Goal: Task Accomplishment & Management: Manage account settings

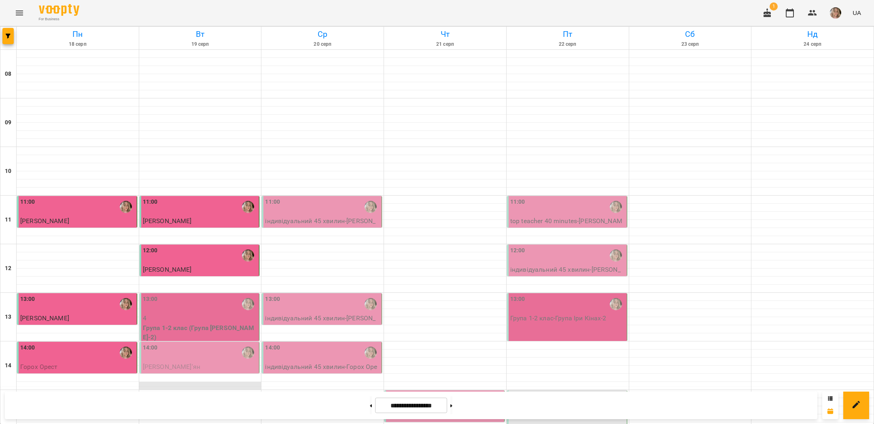
scroll to position [150, 0]
click at [171, 313] on p "4" at bounding box center [200, 318] width 115 height 10
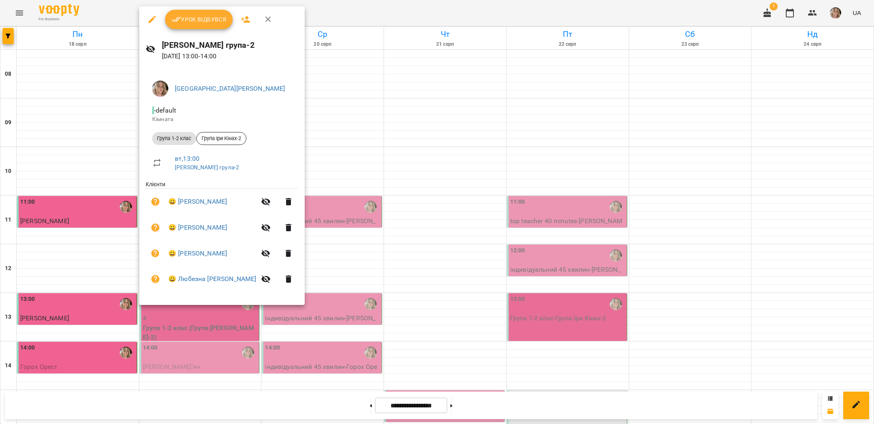
click at [191, 21] on span "Урок відбувся" at bounding box center [199, 20] width 55 height 10
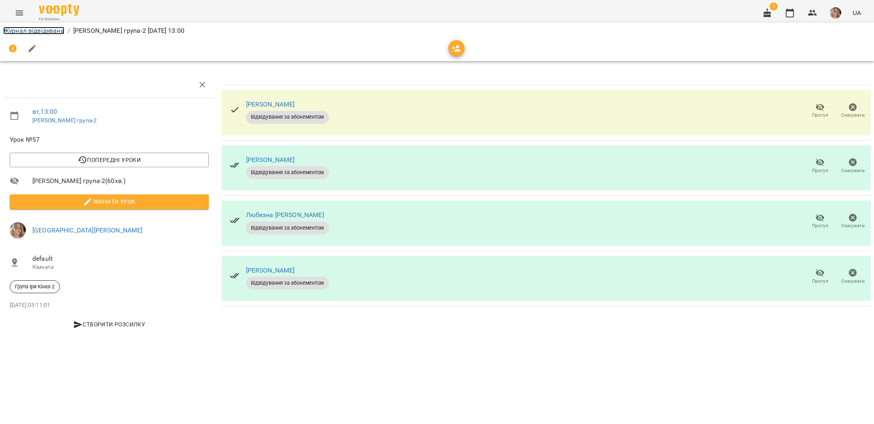
click at [56, 30] on link "Журнал відвідувань" at bounding box center [33, 31] width 61 height 8
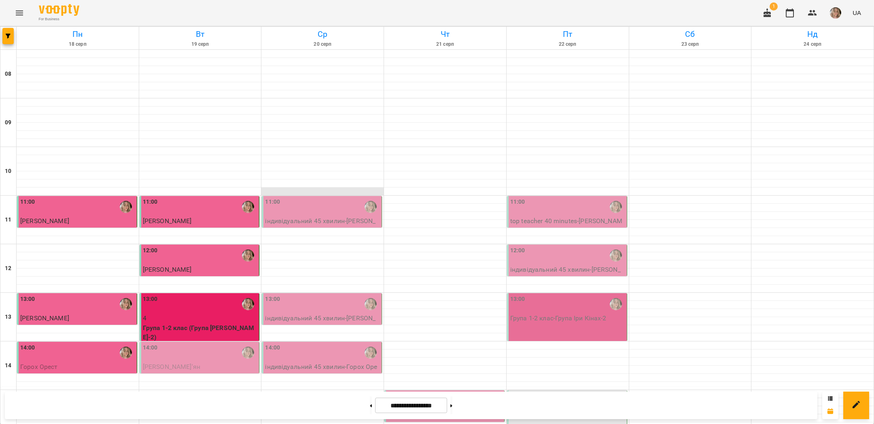
scroll to position [226, 0]
click at [204, 343] on div "14:00" at bounding box center [200, 352] width 115 height 19
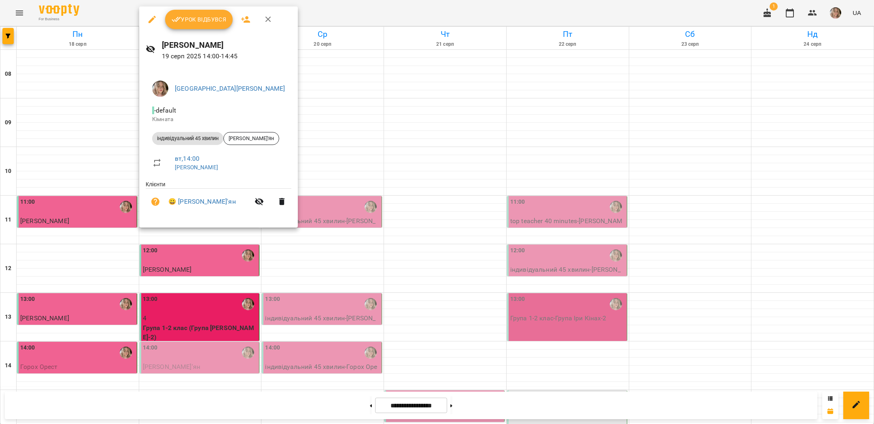
click at [182, 21] on span "Урок відбувся" at bounding box center [199, 20] width 55 height 10
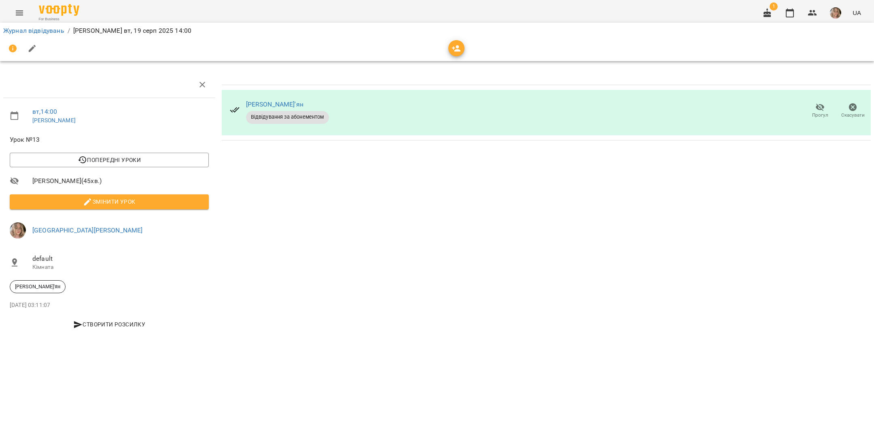
click at [38, 36] on div "Журнал відвідувань / [PERSON_NAME] [DATE] 14:00" at bounding box center [437, 30] width 871 height 13
click at [38, 31] on link "Журнал відвідувань" at bounding box center [33, 31] width 61 height 8
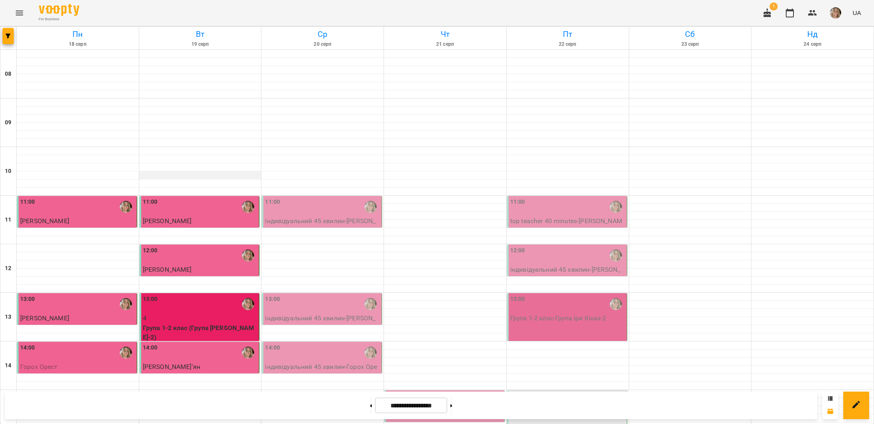
scroll to position [329, 0]
